Goal: Check status: Check status

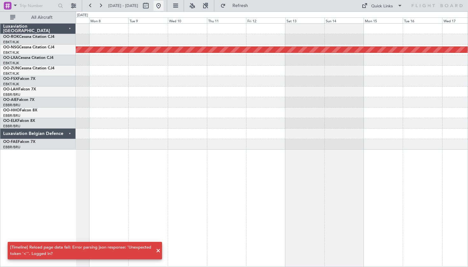
click at [164, 8] on button at bounding box center [159, 6] width 10 height 10
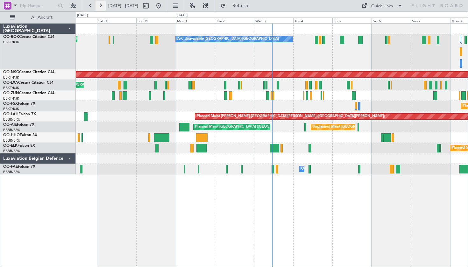
click at [103, 7] on button at bounding box center [101, 6] width 10 height 10
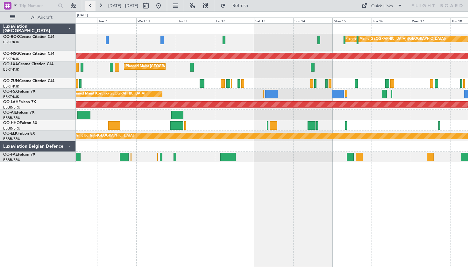
click at [90, 7] on button at bounding box center [90, 6] width 10 height 10
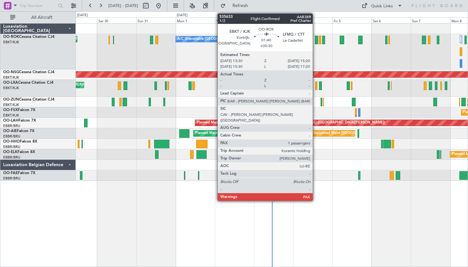
click at [316, 40] on div at bounding box center [316, 40] width 3 height 9
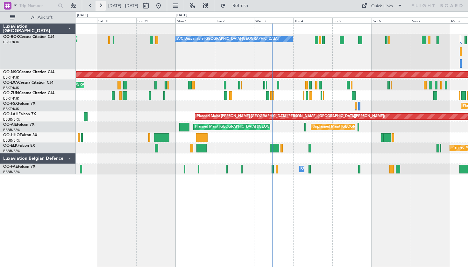
click at [98, 6] on button at bounding box center [101, 6] width 10 height 10
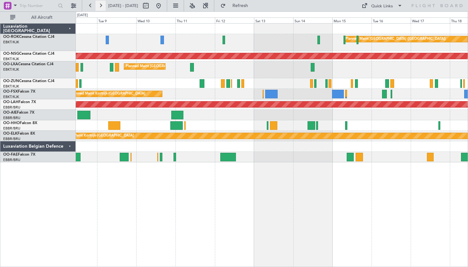
click at [98, 3] on button at bounding box center [101, 6] width 10 height 10
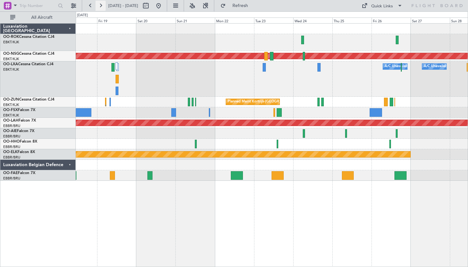
click at [98, 2] on button at bounding box center [101, 6] width 10 height 10
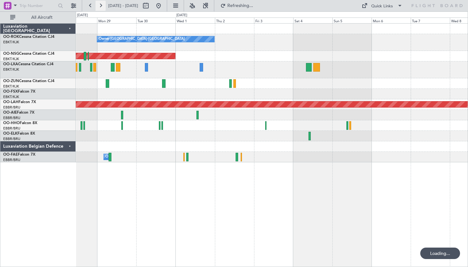
click at [98, 2] on button at bounding box center [101, 6] width 10 height 10
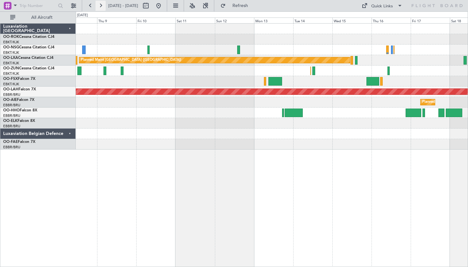
click at [101, 4] on button at bounding box center [101, 6] width 10 height 10
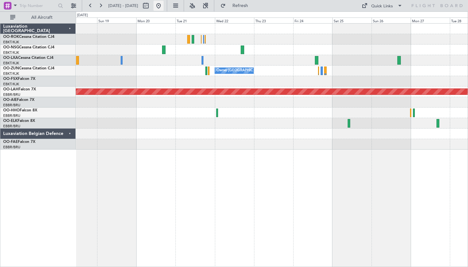
click at [164, 5] on button at bounding box center [159, 6] width 10 height 10
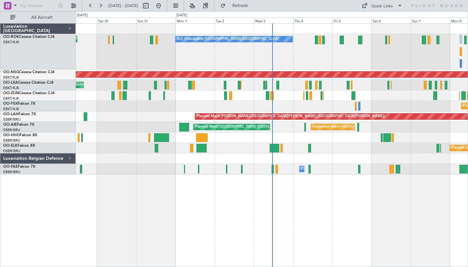
click at [107, 8] on span "[DATE] - [DATE]" at bounding box center [123, 6] width 35 height 10
click at [104, 6] on button at bounding box center [101, 6] width 10 height 10
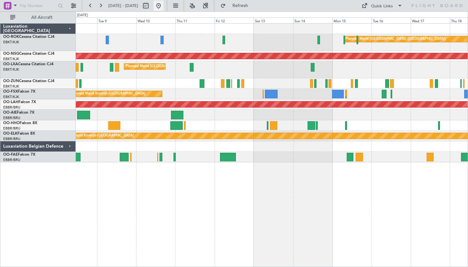
click at [164, 10] on button at bounding box center [159, 6] width 10 height 10
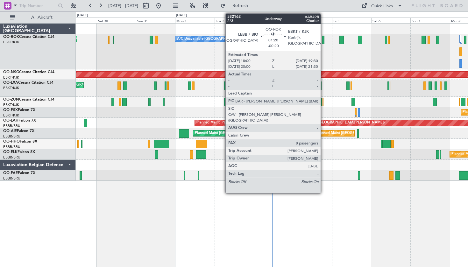
click at [324, 43] on div at bounding box center [323, 40] width 3 height 9
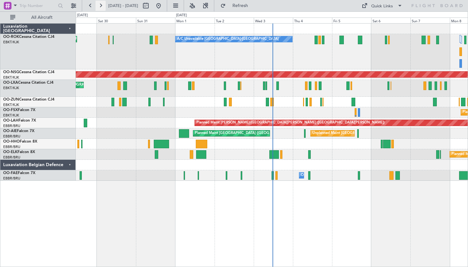
click at [101, 6] on button at bounding box center [101, 6] width 10 height 10
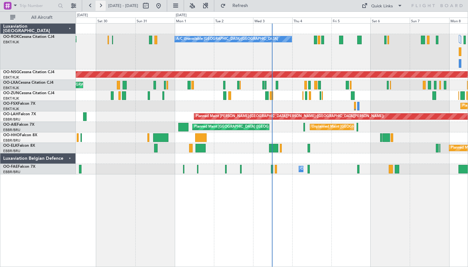
click at [101, 7] on button at bounding box center [101, 6] width 10 height 10
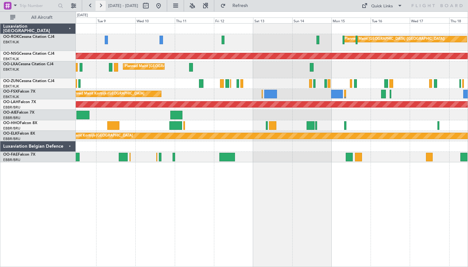
click at [103, 6] on button at bounding box center [101, 6] width 10 height 10
